Goal: Task Accomplishment & Management: Manage account settings

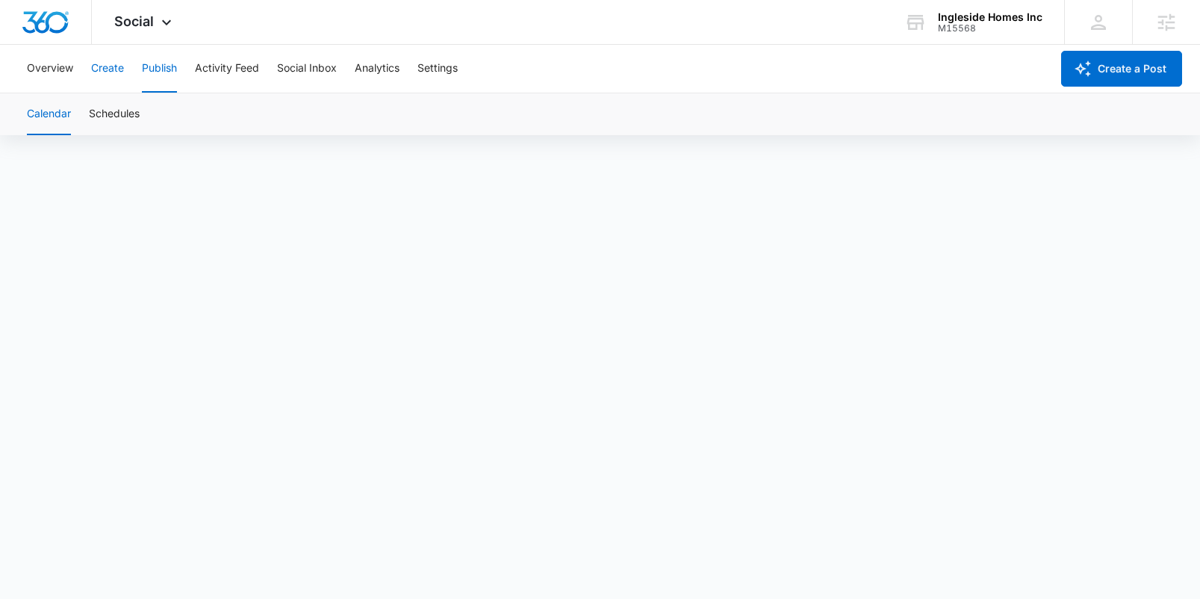
click at [107, 72] on button "Create" at bounding box center [107, 69] width 33 height 48
click at [164, 84] on button "Publish" at bounding box center [159, 69] width 35 height 48
click at [131, 117] on button "Schedules" at bounding box center [114, 114] width 51 height 42
click at [103, 76] on button "Create" at bounding box center [107, 69] width 33 height 48
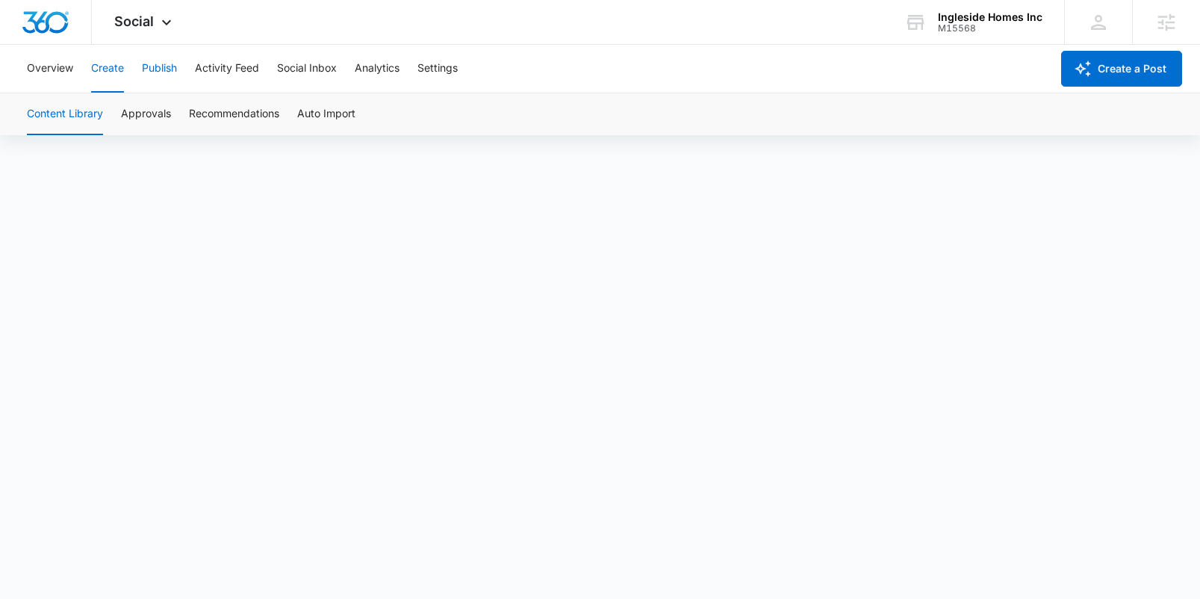
click at [165, 76] on button "Publish" at bounding box center [159, 69] width 35 height 48
click at [137, 113] on button "Schedules" at bounding box center [114, 114] width 51 height 42
click at [63, 112] on button "Calendar" at bounding box center [49, 114] width 44 height 42
click at [119, 113] on button "Schedules" at bounding box center [114, 114] width 51 height 42
click at [60, 122] on button "Calendar" at bounding box center [49, 114] width 44 height 42
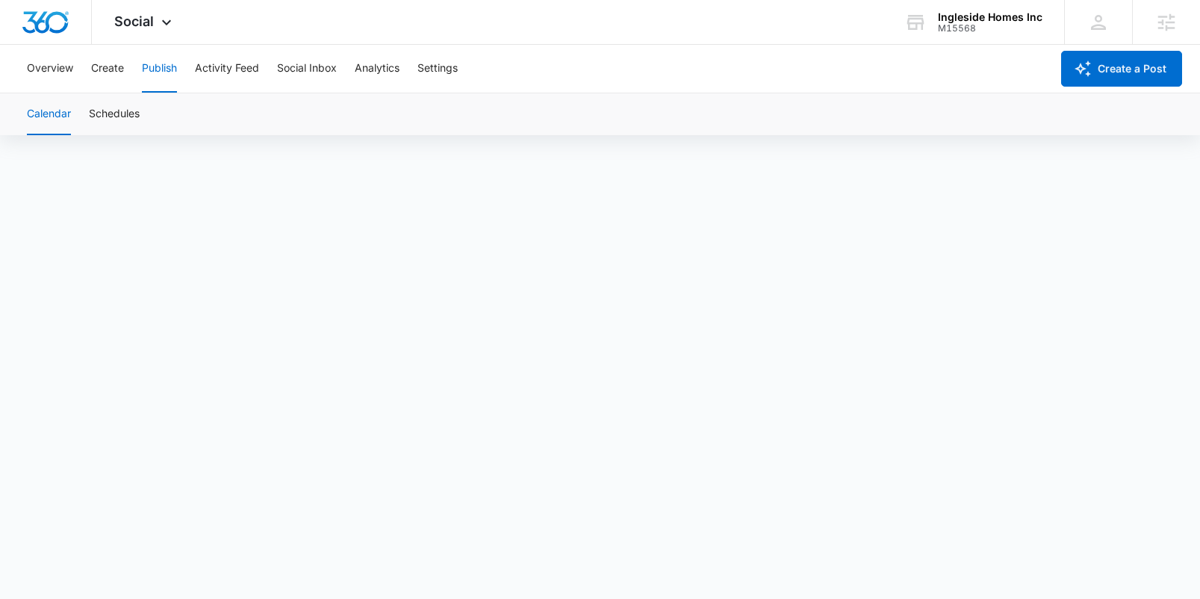
scroll to position [10, 0]
click at [136, 114] on button "Schedules" at bounding box center [114, 114] width 51 height 42
click at [110, 63] on button "Create" at bounding box center [107, 69] width 33 height 48
click at [151, 118] on button "Approvals" at bounding box center [146, 114] width 50 height 42
click at [156, 72] on button "Publish" at bounding box center [159, 69] width 35 height 48
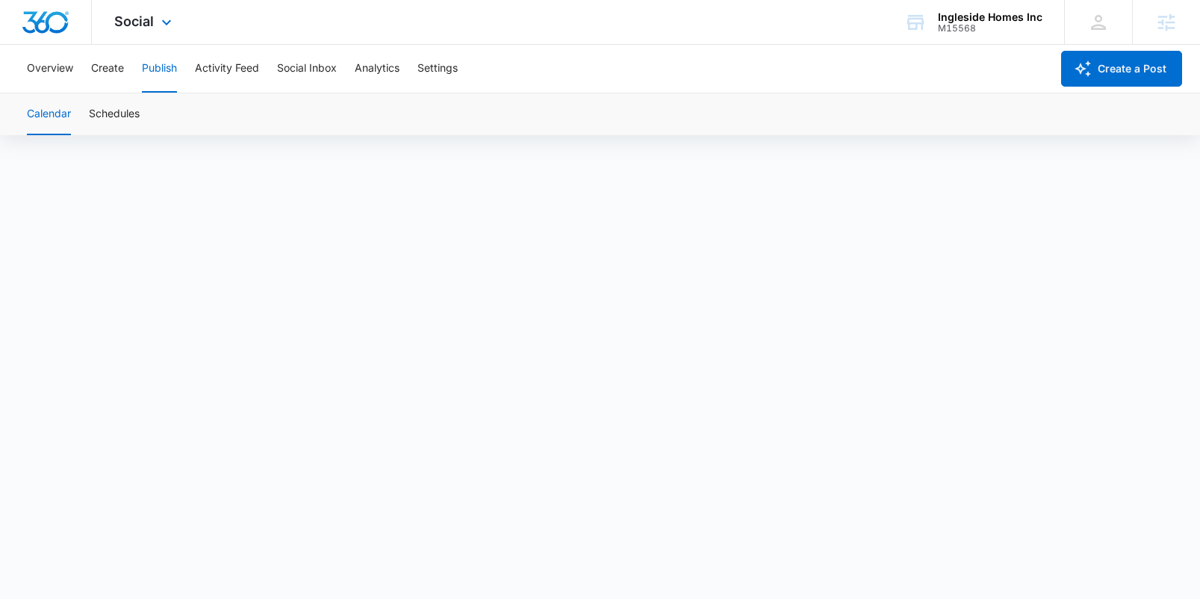
click at [45, 22] on img "Dashboard" at bounding box center [46, 22] width 48 height 22
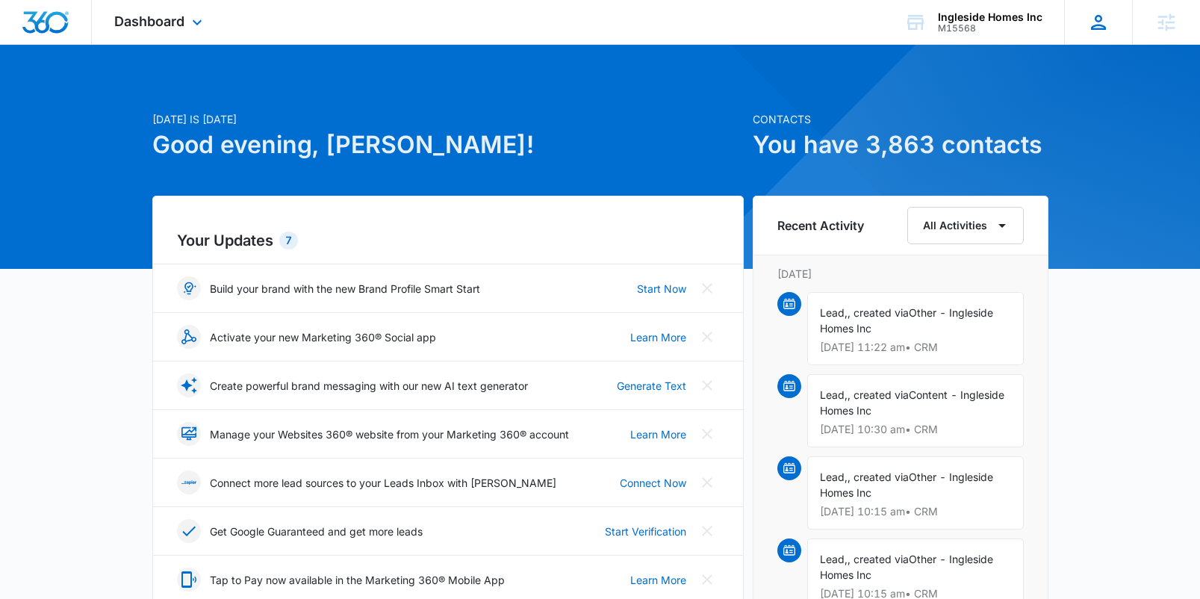
click at [1111, 25] on div "[PERSON_NAME] [PERSON_NAME][EMAIL_ADDRESS][PERSON_NAME][DOMAIN_NAME] My Profile…" at bounding box center [1098, 22] width 68 height 44
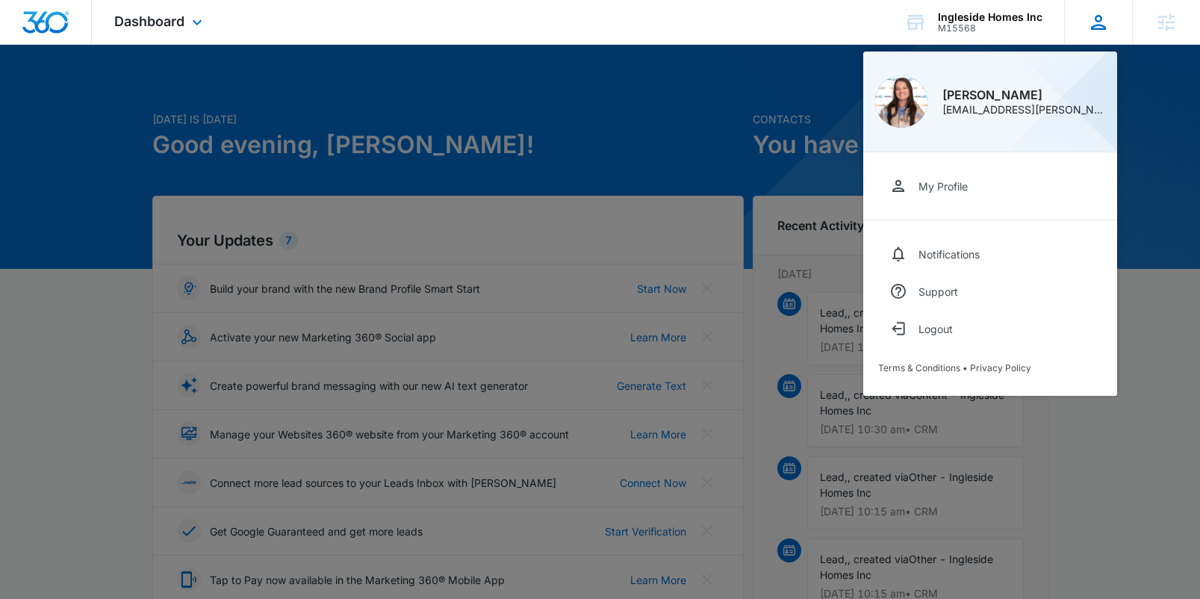
click at [1096, 33] on div "[PERSON_NAME] [PERSON_NAME][EMAIL_ADDRESS][PERSON_NAME][DOMAIN_NAME] My Profile…" at bounding box center [1098, 22] width 68 height 44
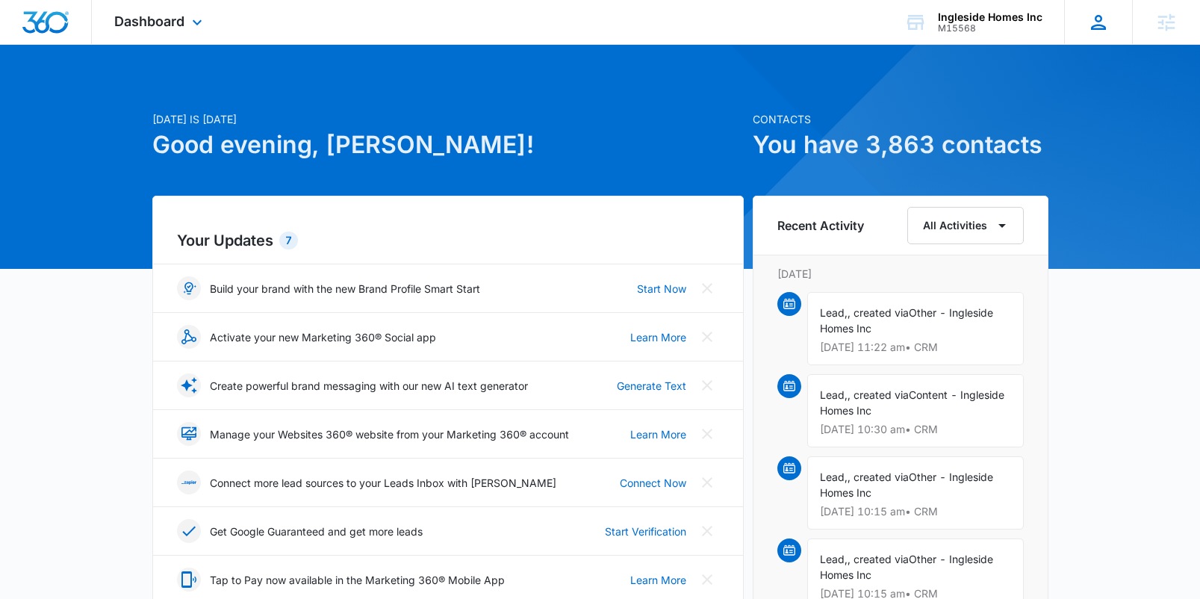
click at [1100, 31] on icon at bounding box center [1098, 22] width 22 height 22
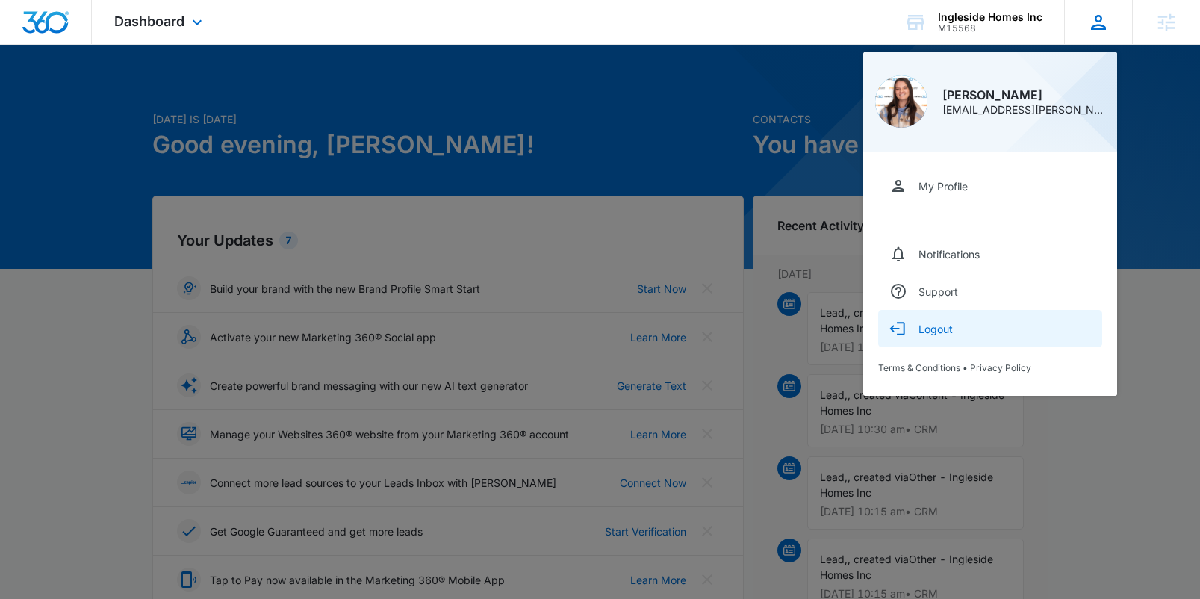
click at [944, 336] on button "Logout" at bounding box center [990, 328] width 224 height 37
